Goal: Task Accomplishment & Management: Manage account settings

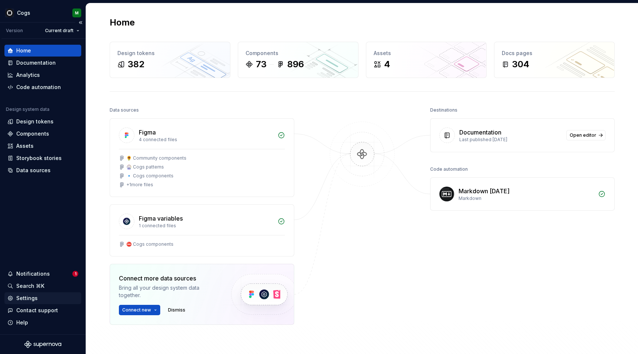
click at [30, 297] on div "Settings" at bounding box center [26, 297] width 21 height 7
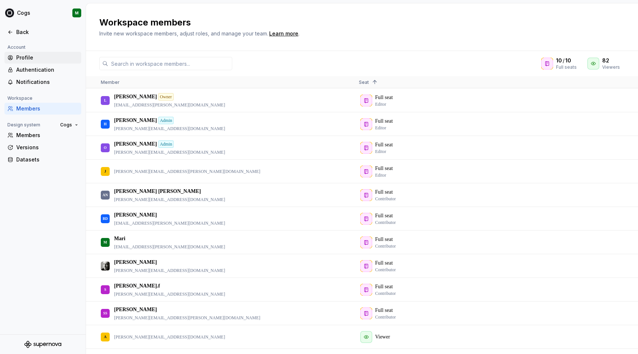
click at [20, 57] on div "Profile" at bounding box center [47, 57] width 62 height 7
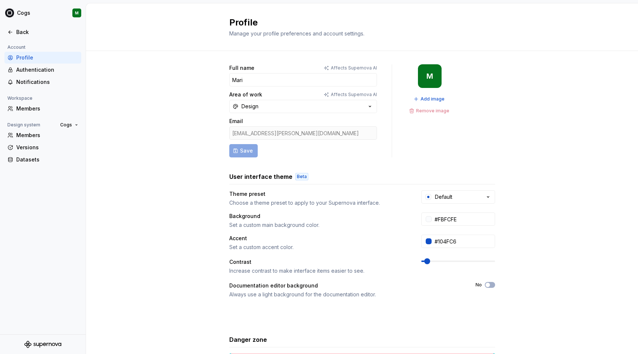
scroll to position [13, 0]
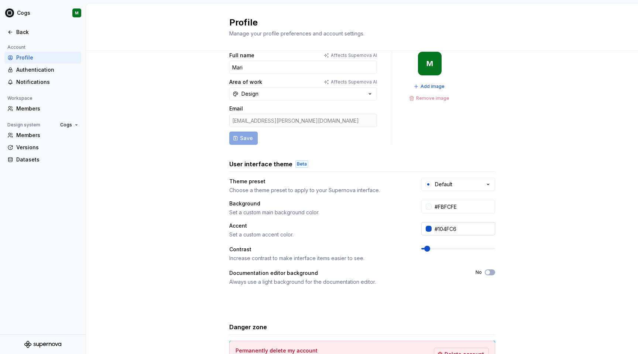
click at [427, 229] on div at bounding box center [429, 229] width 6 height 6
click at [539, 211] on html "Cogs M Back Account Profile Authentication Notifications Workspace Members Desi…" at bounding box center [319, 177] width 638 height 354
click at [429, 206] on div at bounding box center [429, 207] width 6 height 6
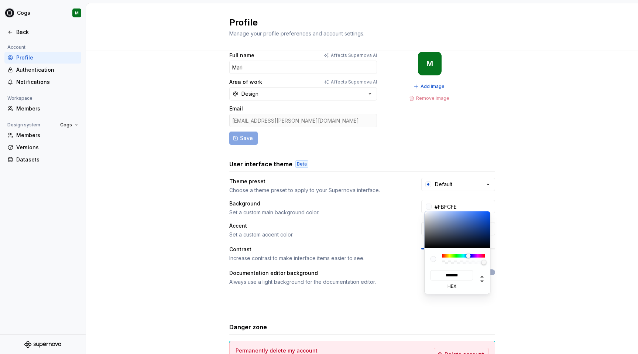
click at [526, 195] on html "Cogs M Back Account Profile Authentication Notifications Workspace Members Desi…" at bounding box center [319, 177] width 638 height 354
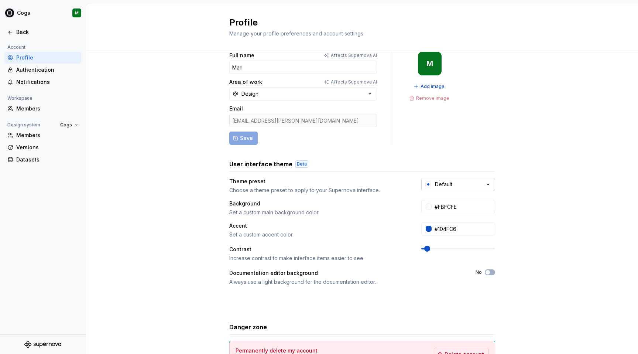
click at [464, 180] on button "Default" at bounding box center [458, 184] width 74 height 13
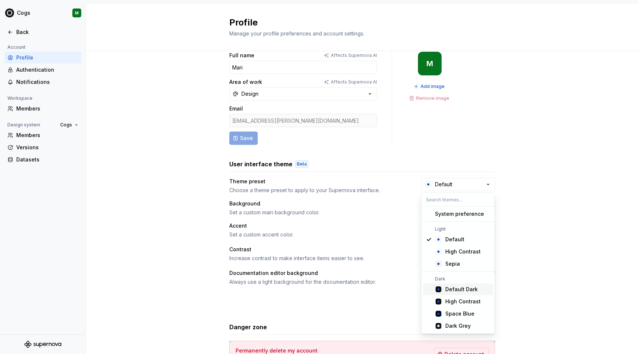
click at [456, 289] on div "Default Dark" at bounding box center [462, 289] width 33 height 7
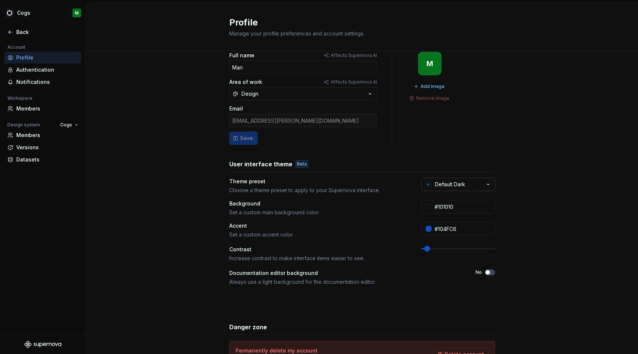
click at [479, 188] on button "Default Dark" at bounding box center [458, 184] width 74 height 13
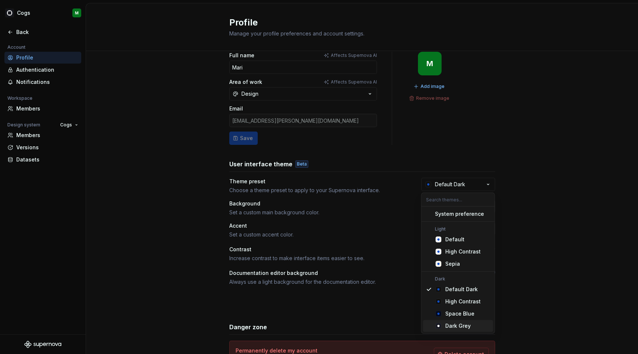
click at [464, 326] on div "Dark Grey" at bounding box center [458, 325] width 25 height 7
type input "#191A23"
type input "#FFFFFF"
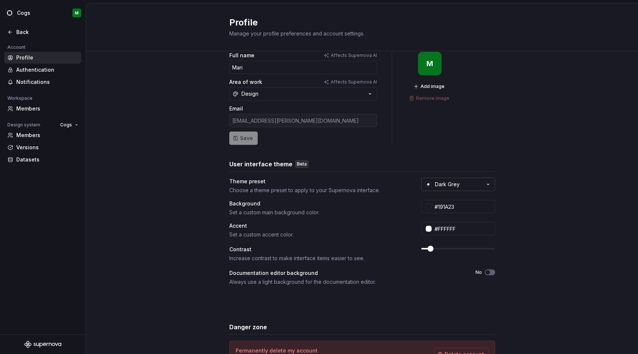
click at [462, 187] on button "Dark Grey" at bounding box center [458, 184] width 74 height 13
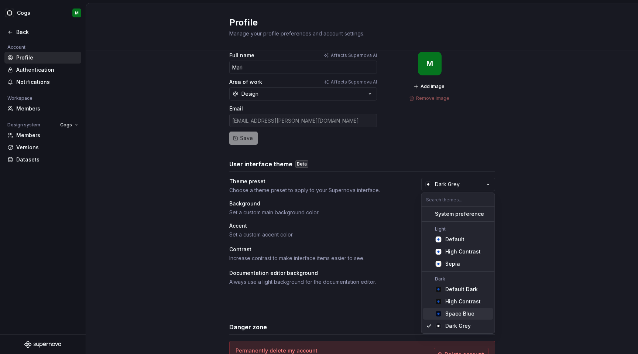
click at [470, 311] on div "Space Blue" at bounding box center [460, 313] width 29 height 7
type input "#040A1E"
type input "#104FC6"
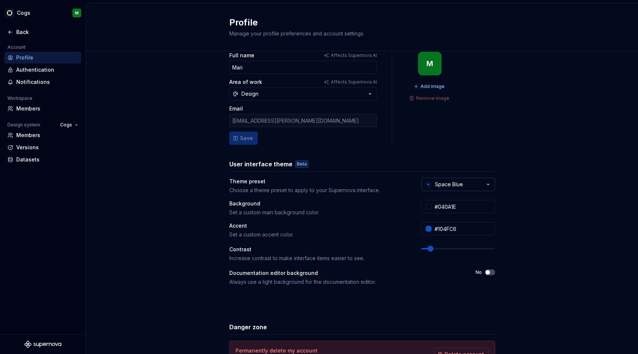
click at [472, 184] on button "Space Blue" at bounding box center [458, 184] width 74 height 13
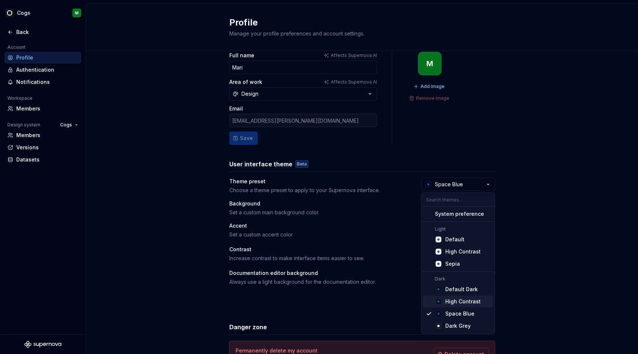
click at [462, 302] on div "High Contrast" at bounding box center [463, 301] width 35 height 7
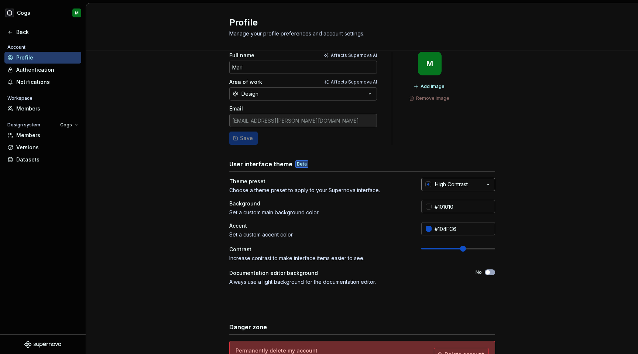
click at [479, 182] on button "High Contrast" at bounding box center [458, 184] width 74 height 13
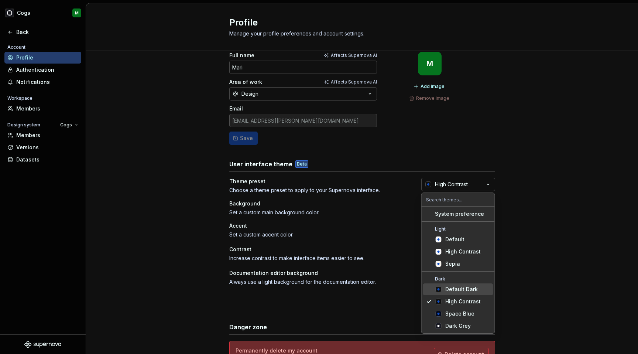
click at [465, 289] on div "Default Dark" at bounding box center [462, 289] width 33 height 7
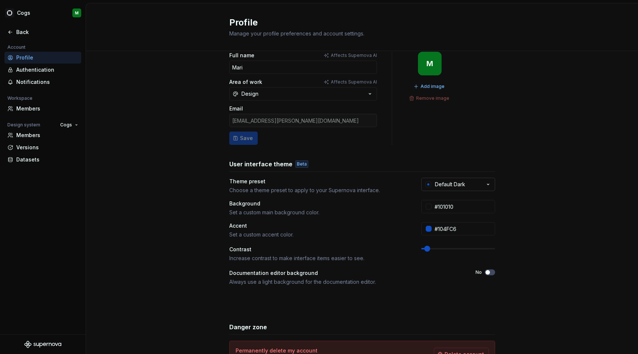
click at [478, 188] on button "Default Dark" at bounding box center [458, 184] width 74 height 13
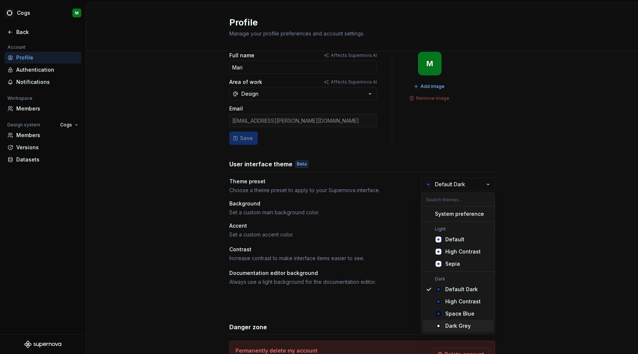
click at [470, 323] on div "Dark Grey" at bounding box center [468, 325] width 45 height 7
type input "#191A23"
type input "#FFFFFF"
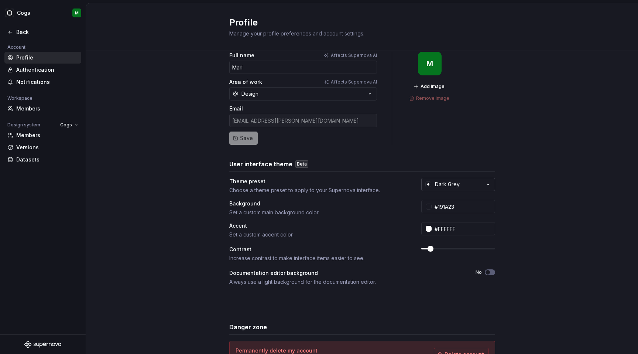
click at [485, 184] on icon "button" at bounding box center [488, 184] width 7 height 7
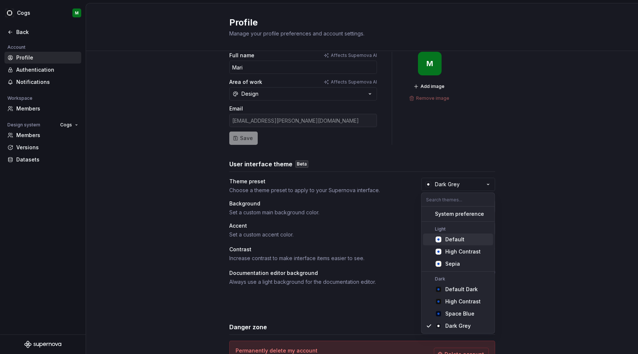
click at [464, 236] on div "Default" at bounding box center [468, 239] width 45 height 7
type input "#FBFCFE"
type input "#104FC6"
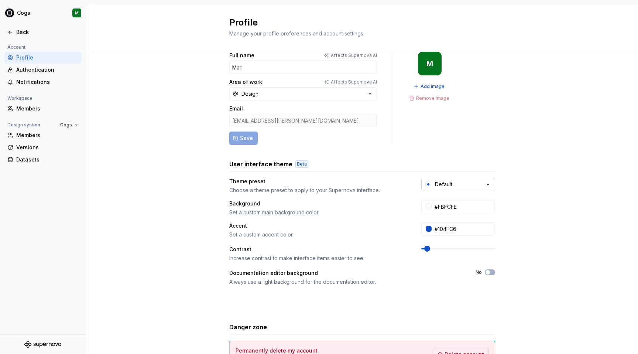
click at [470, 185] on button "Default" at bounding box center [458, 184] width 74 height 13
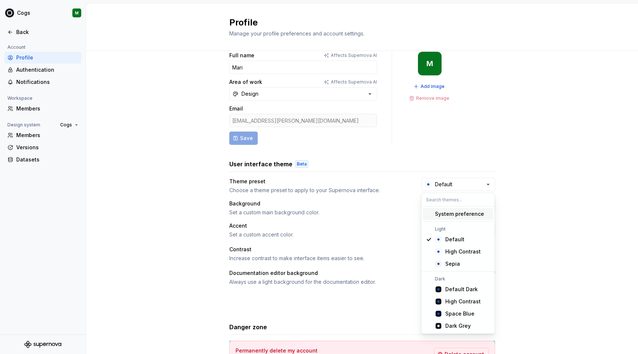
click at [520, 154] on div "Full name Affects Supernova AI Mari Area of work Affects Supernova AI Design Em…" at bounding box center [362, 224] width 552 height 372
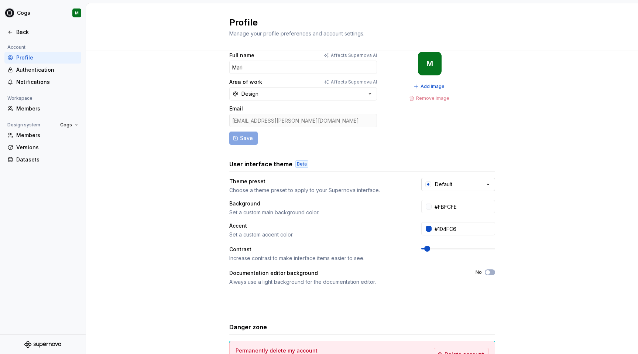
click at [464, 187] on button "Default" at bounding box center [458, 184] width 74 height 13
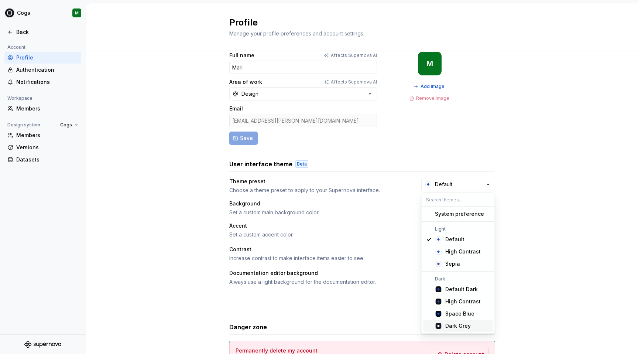
click at [461, 326] on div "Dark Grey" at bounding box center [458, 325] width 25 height 7
type input "#191A23"
type input "#FFFFFF"
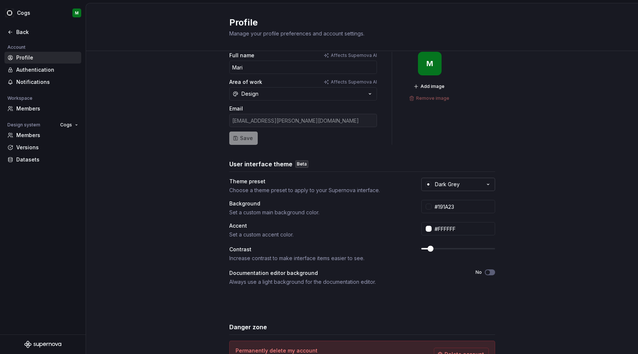
click at [471, 186] on button "Dark Grey" at bounding box center [458, 184] width 74 height 13
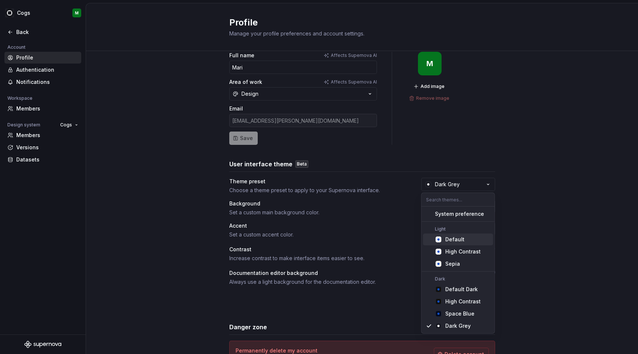
click at [465, 233] on span "Default" at bounding box center [458, 239] width 70 height 12
type input "#FBFCFE"
type input "#104FC6"
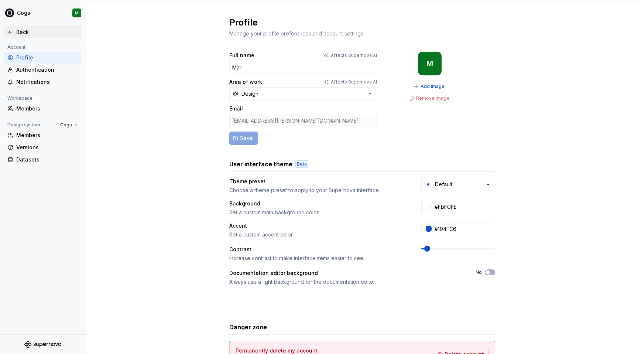
click at [15, 27] on div "Back" at bounding box center [42, 32] width 77 height 12
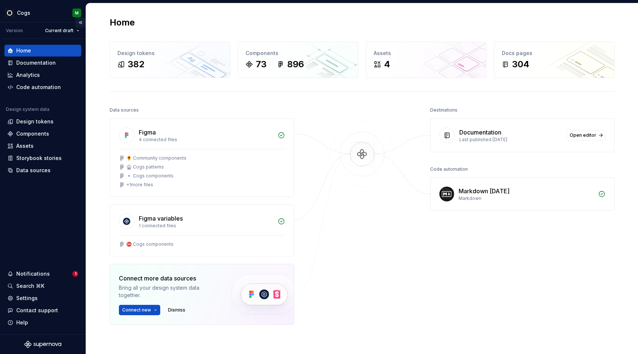
click at [82, 23] on button "Collapse sidebar" at bounding box center [80, 22] width 10 height 10
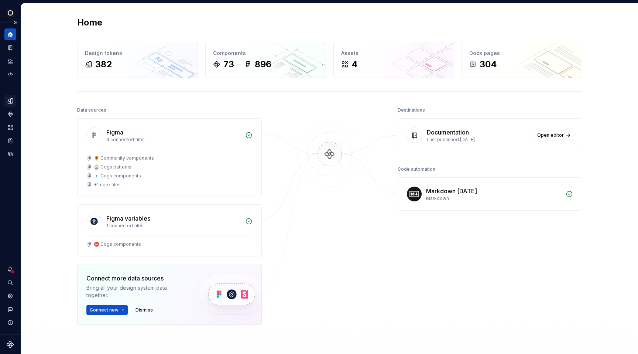
click at [10, 98] on icon "Design tokens" at bounding box center [10, 101] width 7 height 7
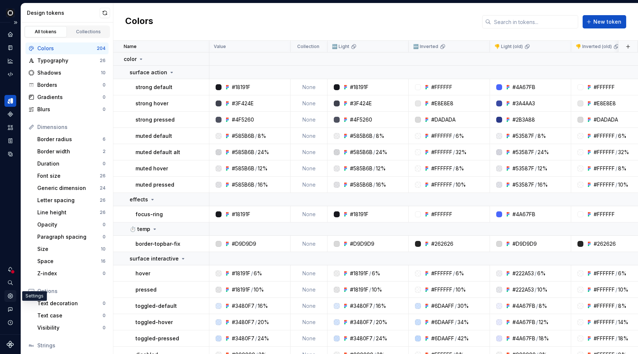
click at [6, 298] on div "Settings" at bounding box center [10, 296] width 12 height 12
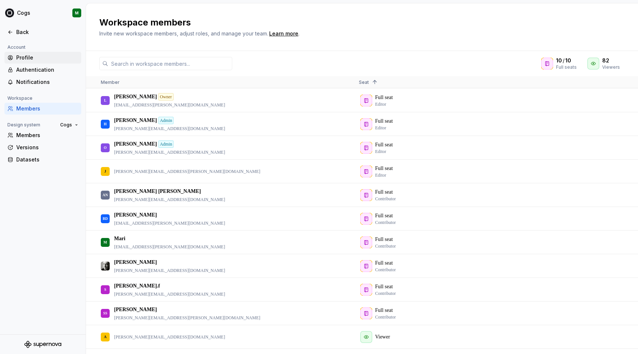
click at [41, 61] on div "Profile" at bounding box center [47, 57] width 62 height 7
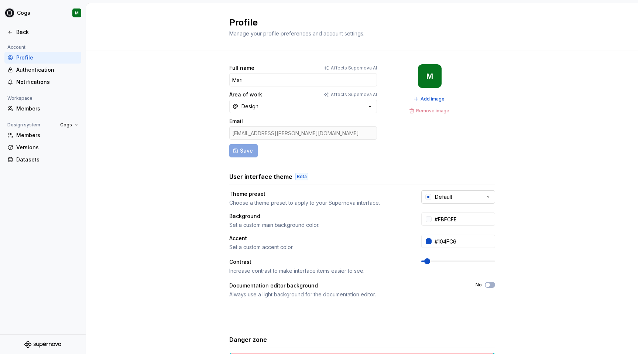
click at [447, 193] on div "Default" at bounding box center [443, 196] width 17 height 7
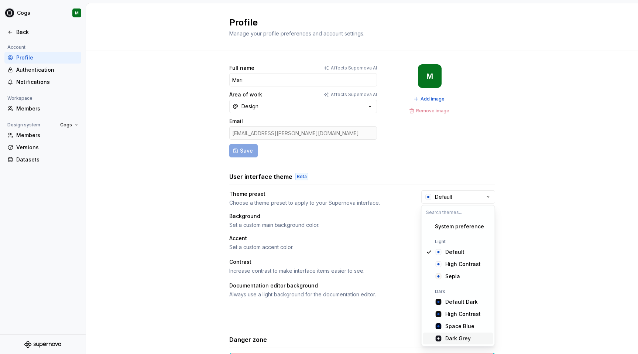
click at [455, 336] on div "Dark Grey" at bounding box center [458, 338] width 25 height 7
type input "#191A23"
type input "#FFFFFF"
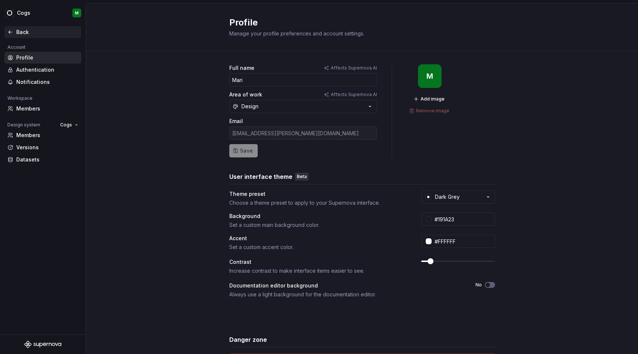
click at [30, 35] on div "Back" at bounding box center [47, 31] width 62 height 7
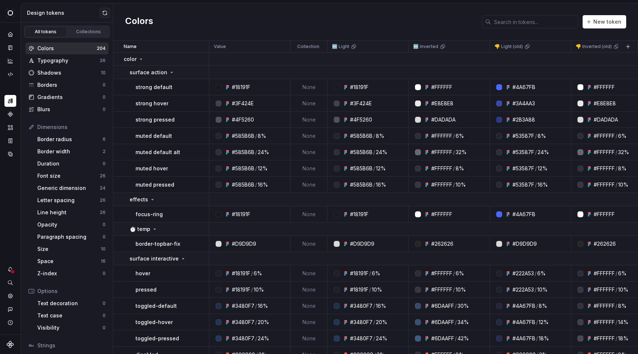
click at [194, 13] on div "Colors New token" at bounding box center [375, 21] width 525 height 37
click at [12, 32] on icon "Home" at bounding box center [10, 34] width 7 height 7
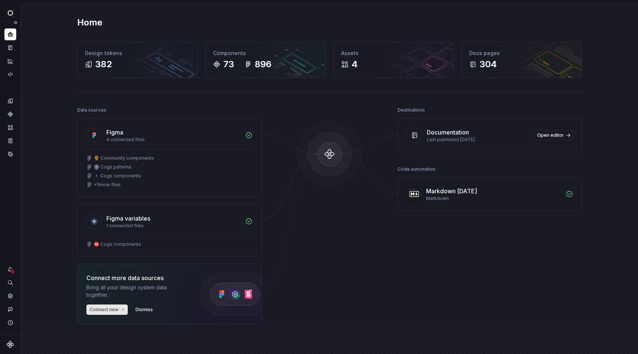
click at [110, 311] on span "Connect new" at bounding box center [104, 310] width 29 height 6
click at [12, 50] on icon "Documentation" at bounding box center [10, 47] width 4 height 5
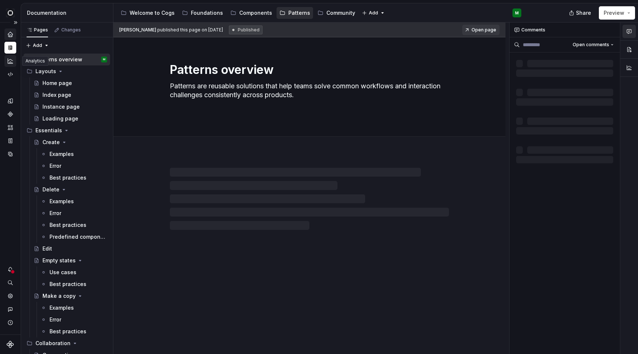
type textarea "*"
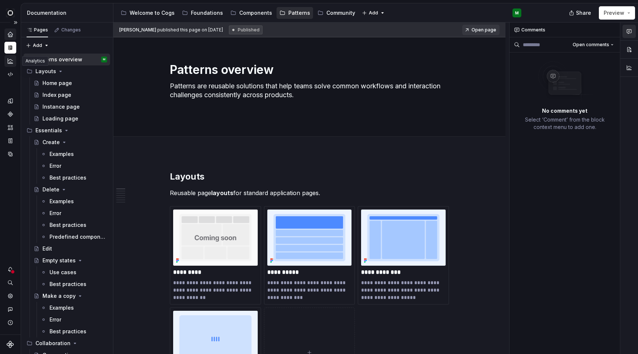
click at [8, 64] on icon "Analytics" at bounding box center [10, 61] width 7 height 7
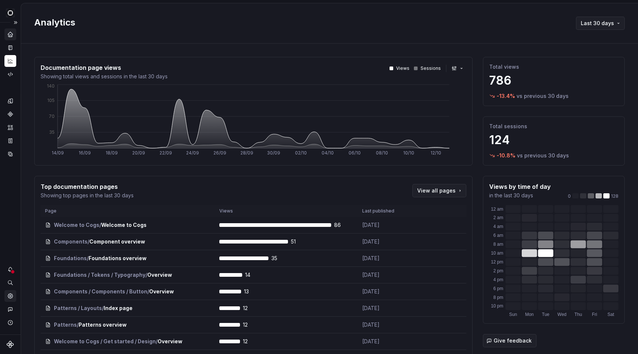
click at [11, 298] on icon "Settings" at bounding box center [10, 296] width 7 height 7
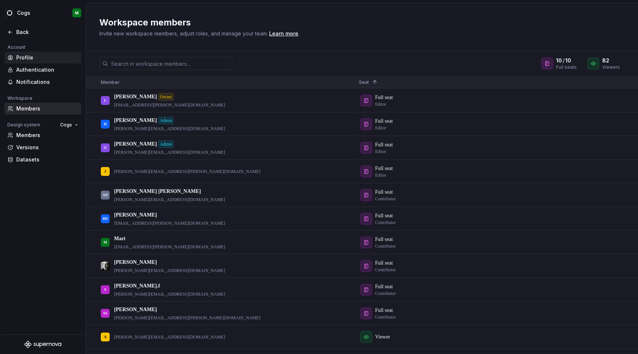
click at [44, 60] on div "Profile" at bounding box center [47, 57] width 62 height 7
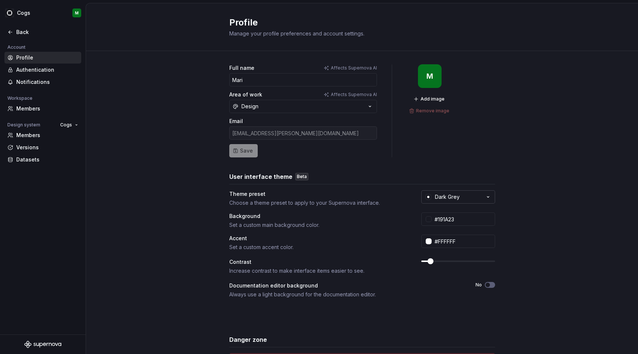
click at [475, 198] on button "Dark Grey" at bounding box center [458, 196] width 74 height 13
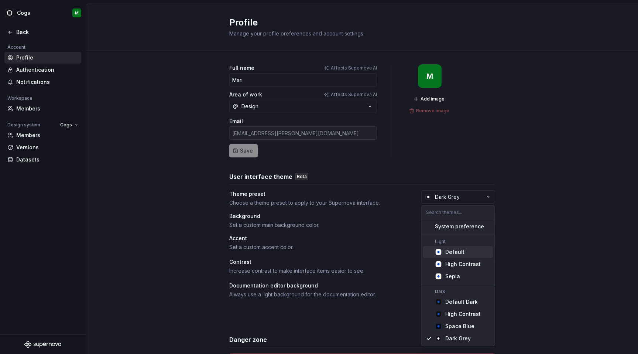
click at [469, 249] on div "Default" at bounding box center [468, 251] width 45 height 7
type input "#FBFCFE"
type input "#104FC6"
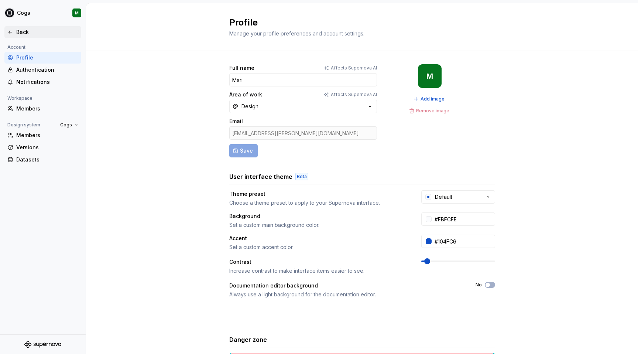
click at [17, 33] on div "Back" at bounding box center [47, 31] width 62 height 7
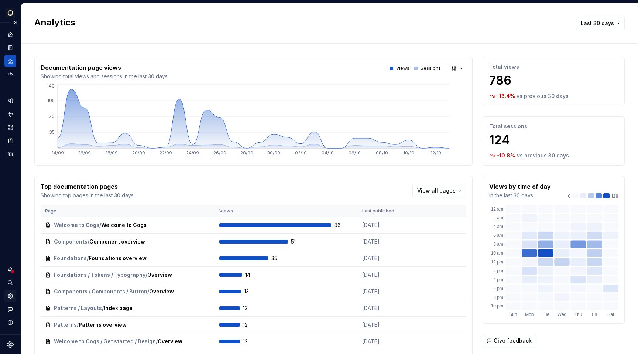
click at [10, 296] on icon "Settings" at bounding box center [10, 295] width 1 height 1
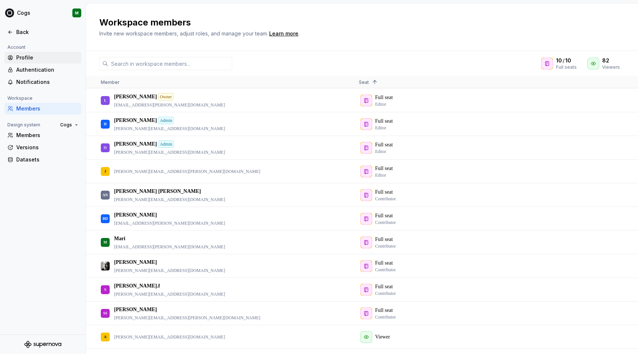
click at [33, 57] on div "Profile" at bounding box center [47, 57] width 62 height 7
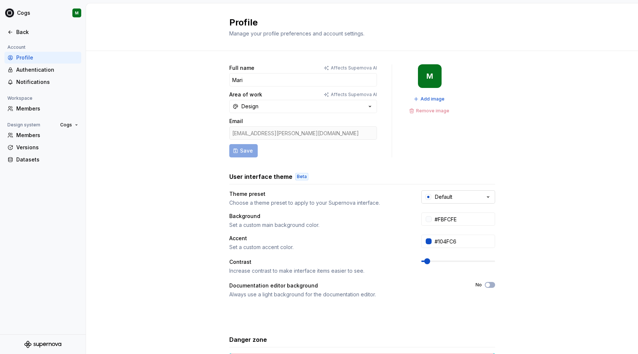
click at [479, 197] on button "Default" at bounding box center [458, 196] width 74 height 13
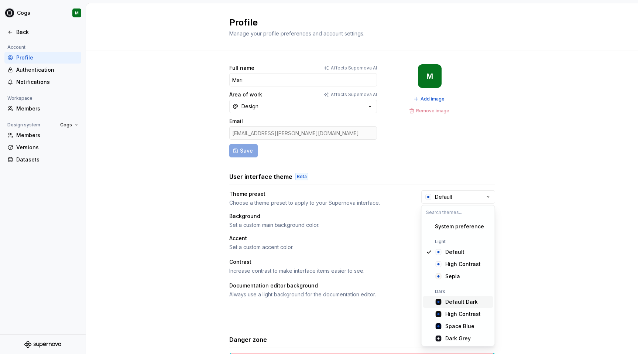
click at [464, 301] on div "Default Dark" at bounding box center [462, 301] width 33 height 7
type input "#101010"
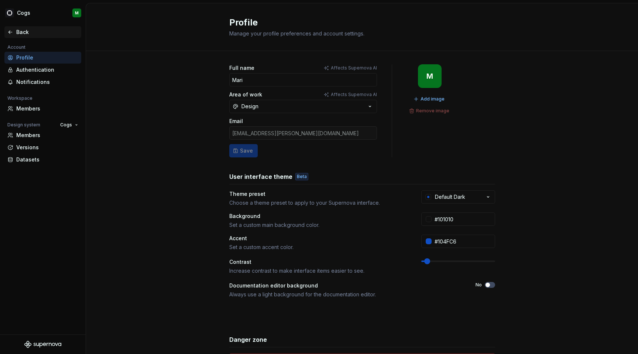
click at [14, 33] on div "Back" at bounding box center [42, 31] width 71 height 7
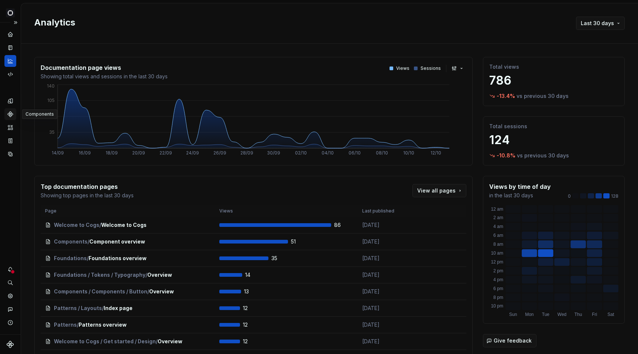
click at [14, 117] on div "Components" at bounding box center [10, 114] width 12 height 12
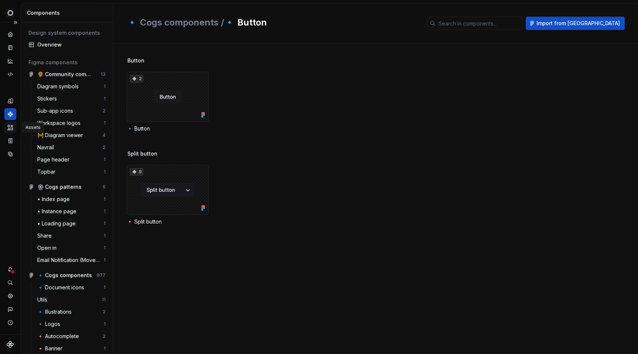
click at [11, 130] on icon "Assets" at bounding box center [10, 127] width 7 height 7
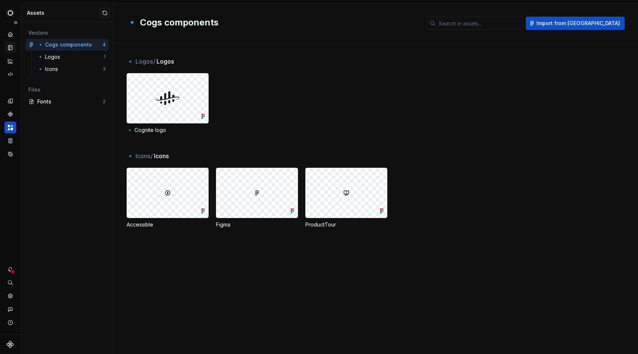
click at [5, 48] on div "Documentation" at bounding box center [10, 48] width 12 height 12
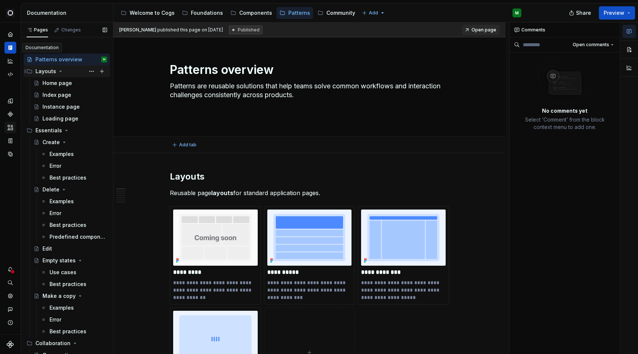
type textarea "*"
click at [13, 64] on div "Analytics" at bounding box center [10, 61] width 12 height 12
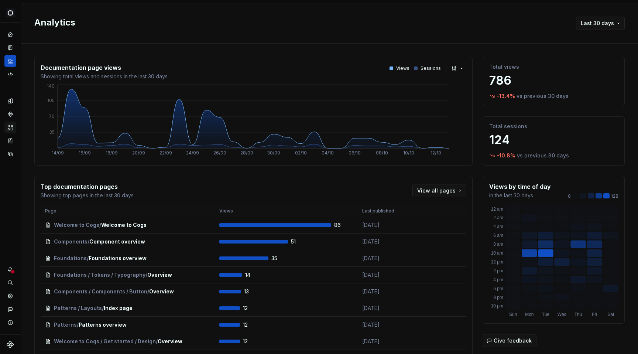
click at [506, 137] on p "124" at bounding box center [553, 140] width 129 height 15
click at [11, 36] on icon "Home" at bounding box center [10, 34] width 5 height 5
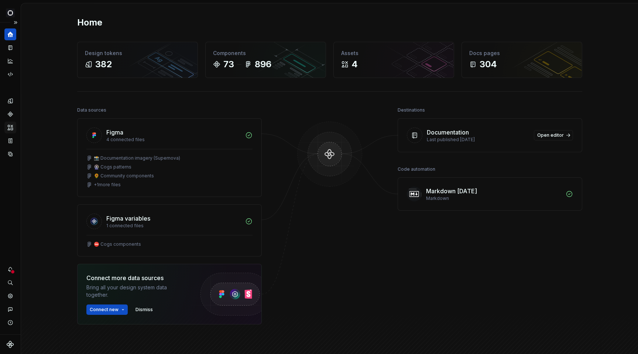
click at [624, 51] on div "Home Design tokens 382 Components 73 896 Assets 4 Docs pages 304 Data sources F…" at bounding box center [329, 203] width 617 height 401
